Goal: Entertainment & Leisure: Consume media (video, audio)

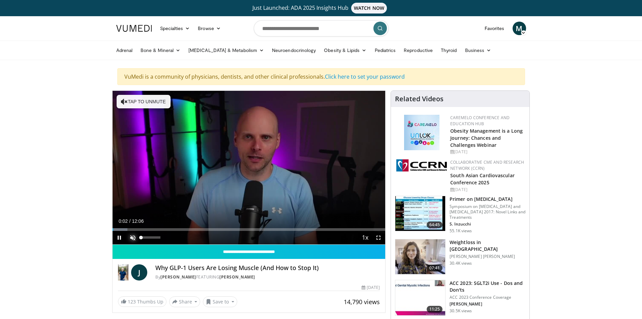
click at [134, 238] on span "Video Player" at bounding box center [132, 237] width 13 height 13
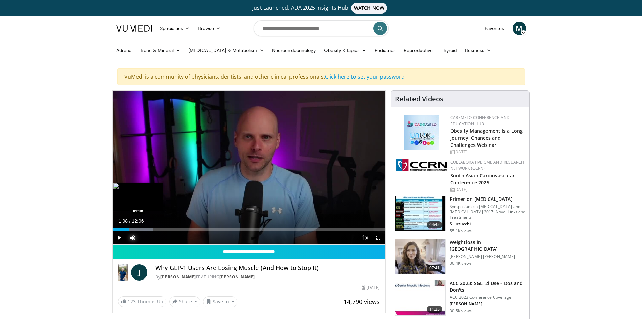
click at [138, 230] on div "Progress Bar" at bounding box center [135, 229] width 36 height 3
click at [146, 230] on div "Loaded : 19.09% 01:12 01:30" at bounding box center [249, 229] width 273 height 3
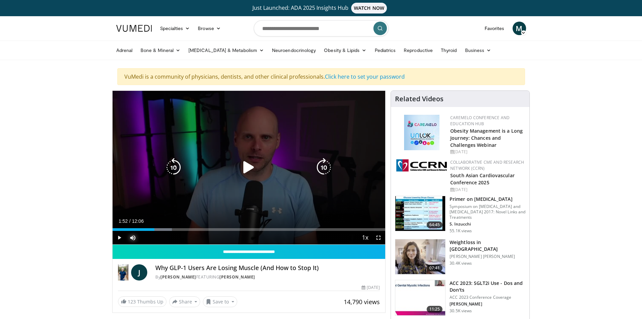
click at [155, 230] on div "Progress Bar" at bounding box center [154, 229] width 36 height 3
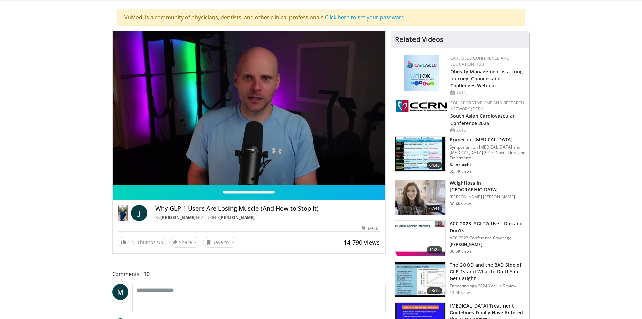
scroll to position [67, 0]
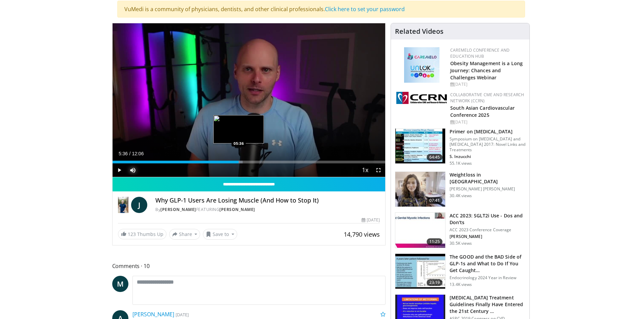
click at [239, 161] on div "Loaded : 47.75% 04:43 05:36" at bounding box center [249, 161] width 273 height 3
click at [250, 161] on div "Loaded : 55.94% 05:46 06:05" at bounding box center [249, 161] width 273 height 3
click at [260, 162] on div "Progress Bar" at bounding box center [258, 161] width 35 height 3
